Goal: Use online tool/utility: Utilize a website feature to perform a specific function

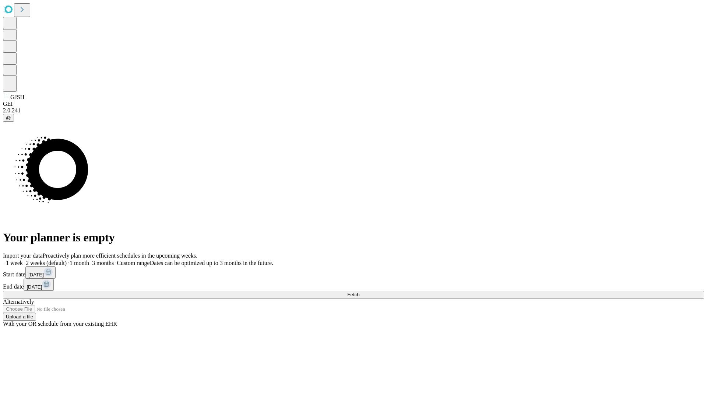
click at [359, 292] on span "Fetch" at bounding box center [353, 295] width 12 height 6
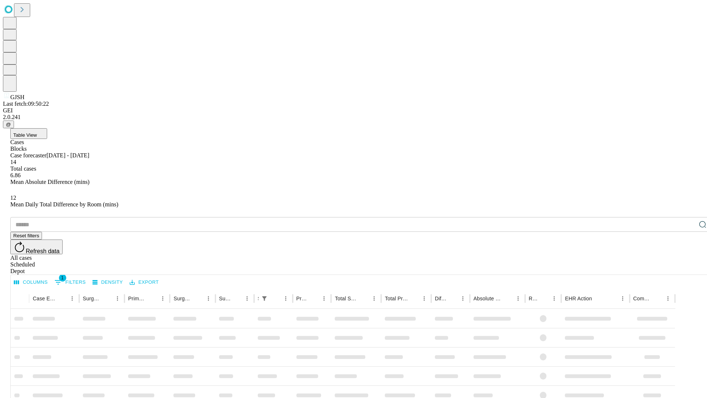
click at [37, 132] on span "Table View" at bounding box center [25, 135] width 24 height 6
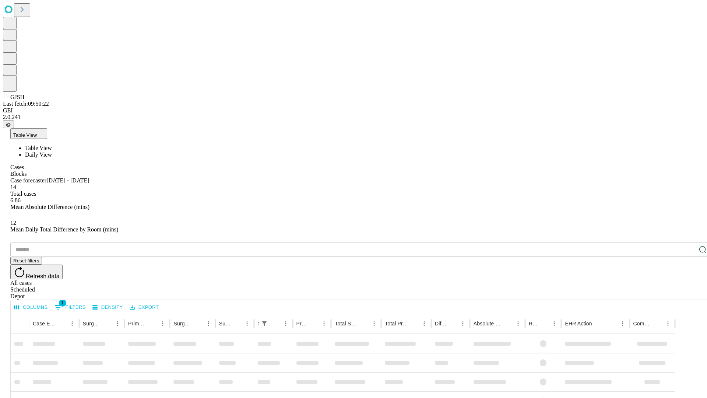
click at [52, 151] on span "Daily View" at bounding box center [38, 154] width 27 height 6
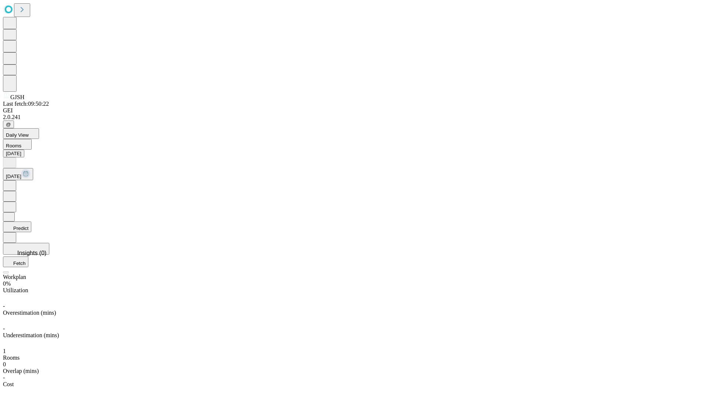
click at [31, 221] on button "Predict" at bounding box center [17, 226] width 28 height 11
